Goal: Check status: Check status

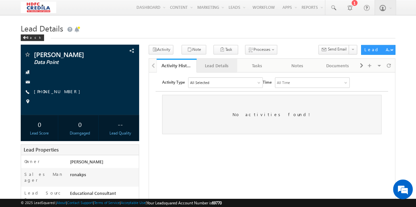
click at [209, 69] on div "Lead Details" at bounding box center [216, 66] width 29 height 8
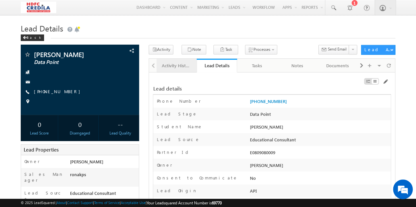
click at [163, 69] on div "Activity History" at bounding box center [176, 66] width 29 height 8
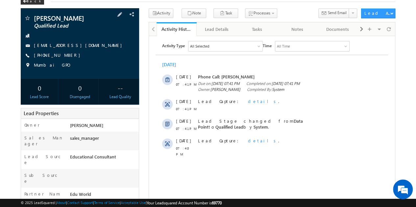
scroll to position [37, 0]
